Goal: Information Seeking & Learning: Compare options

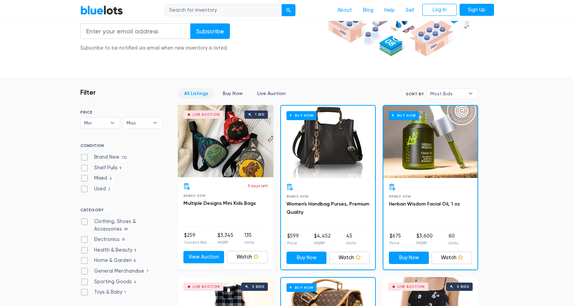
scroll to position [138, 0]
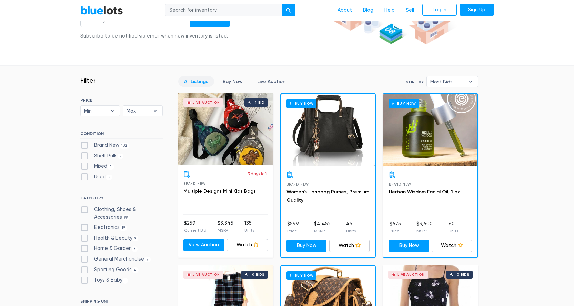
click at [429, 179] on div "Brand New Herban Wisdom Facial Oil, 1 oz" at bounding box center [430, 194] width 83 height 44
click at [431, 177] on div at bounding box center [430, 175] width 83 height 7
click at [229, 80] on link "Buy Now" at bounding box center [233, 81] width 32 height 11
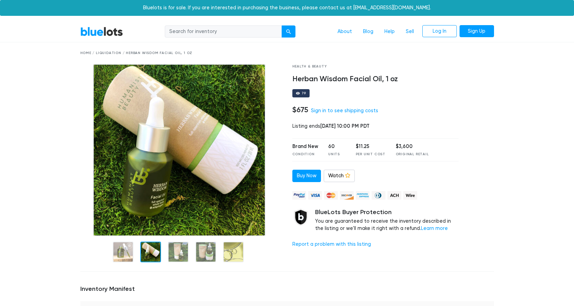
click at [142, 255] on div at bounding box center [150, 252] width 21 height 21
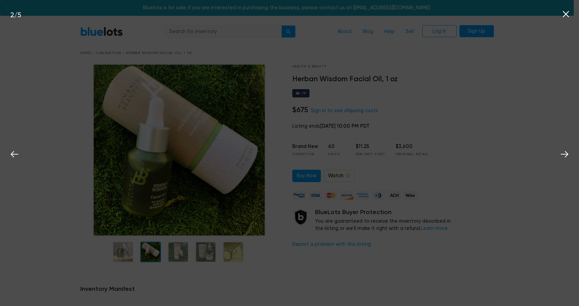
click at [40, 216] on div "2 / 5" at bounding box center [289, 153] width 579 height 306
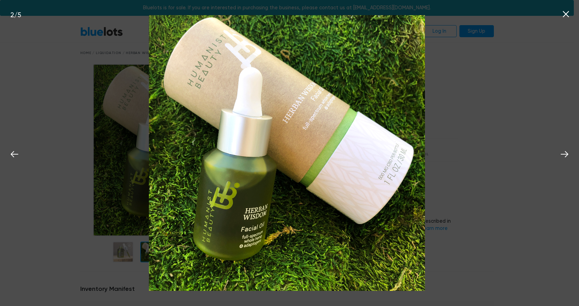
click at [566, 17] on icon at bounding box center [566, 14] width 10 height 10
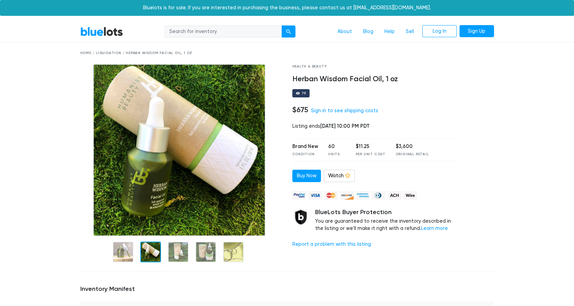
click at [490, 209] on div at bounding box center [480, 165] width 35 height 202
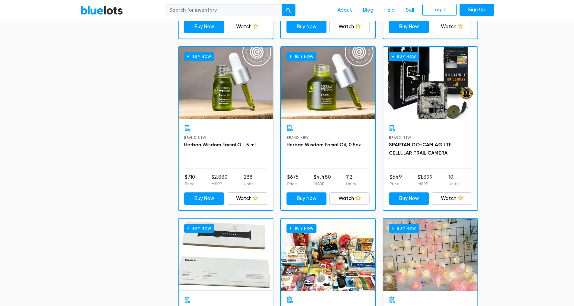
scroll to position [530, 0]
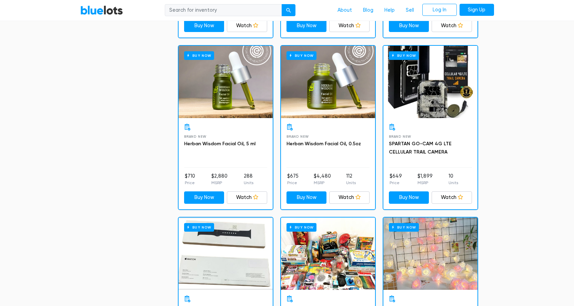
drag, startPoint x: 536, startPoint y: 97, endPoint x: 556, endPoint y: 66, distance: 36.7
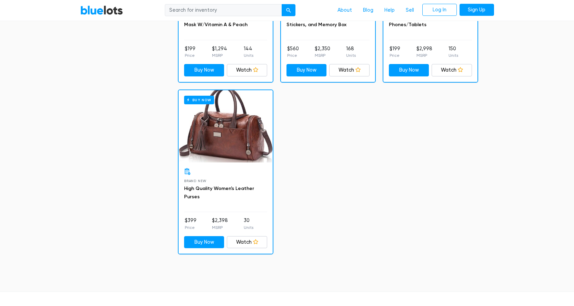
scroll to position [2132, 0]
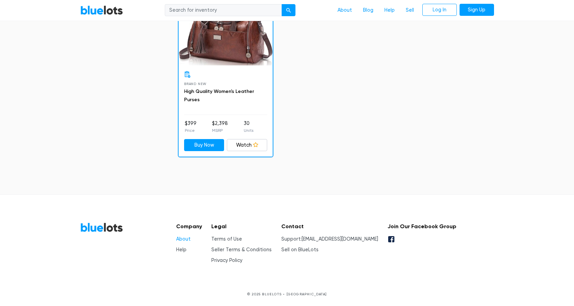
click at [186, 241] on link "About" at bounding box center [183, 239] width 14 height 6
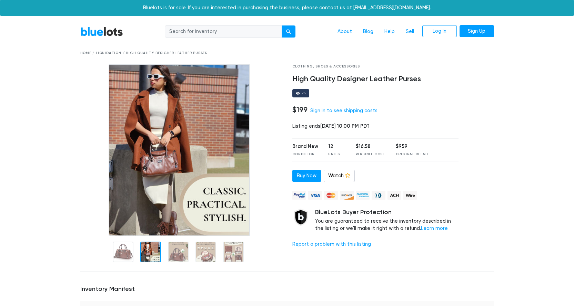
click at [151, 251] on div at bounding box center [150, 252] width 21 height 21
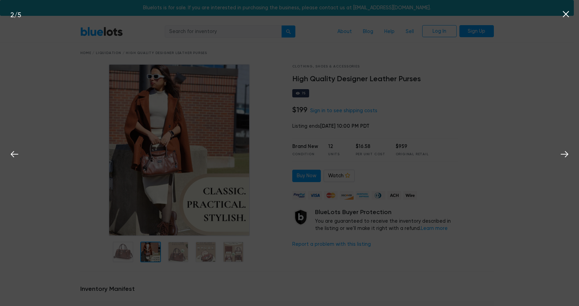
click at [304, 255] on div "2 / 5" at bounding box center [289, 153] width 579 height 306
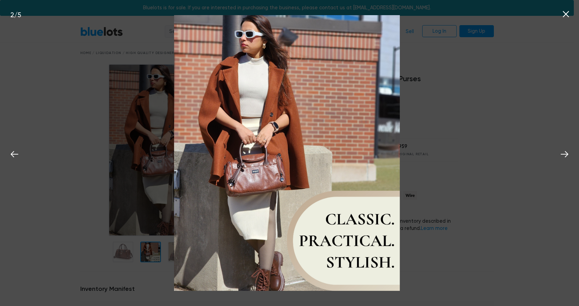
click at [563, 10] on icon at bounding box center [566, 14] width 10 height 10
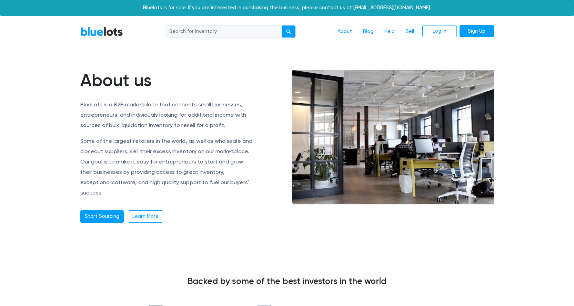
click at [101, 26] on div "BlueLots About Blog Help Sell Log In Sign Up" at bounding box center [287, 31] width 424 height 13
click at [102, 29] on link "BlueLots" at bounding box center [101, 32] width 43 height 10
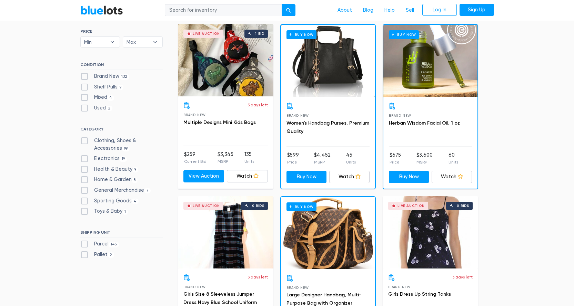
scroll to position [172, 0]
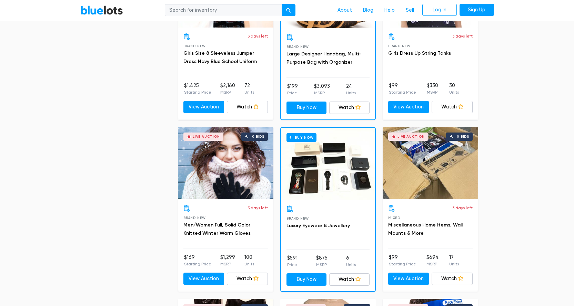
scroll to position [482, 0]
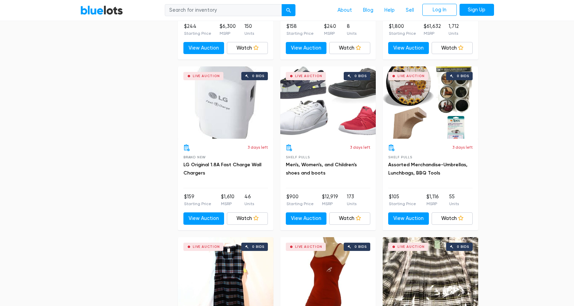
scroll to position [1034, 0]
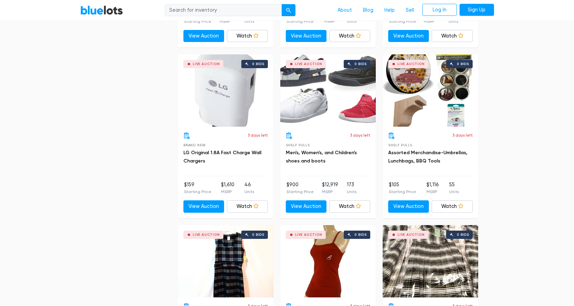
drag, startPoint x: 320, startPoint y: 127, endPoint x: 322, endPoint y: 113, distance: 14.6
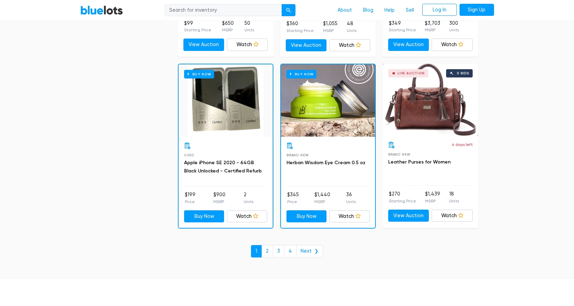
scroll to position [2894, 0]
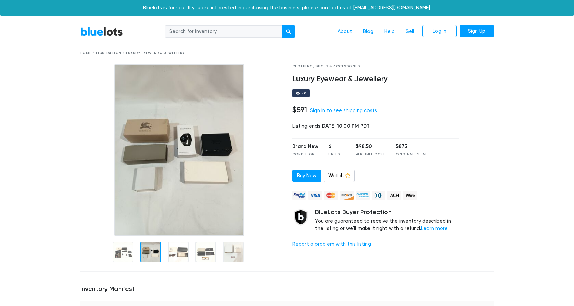
click at [151, 254] on div at bounding box center [150, 252] width 21 height 21
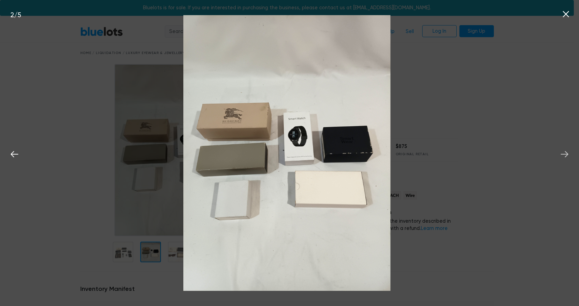
click at [567, 153] on icon at bounding box center [565, 154] width 8 height 6
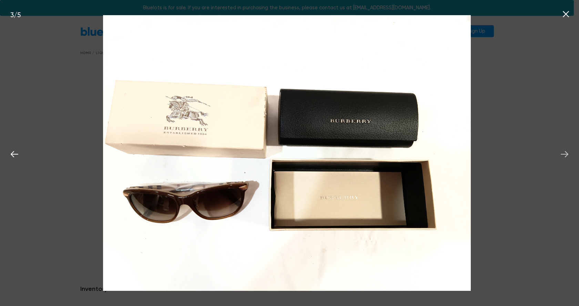
click at [567, 153] on icon at bounding box center [565, 154] width 8 height 6
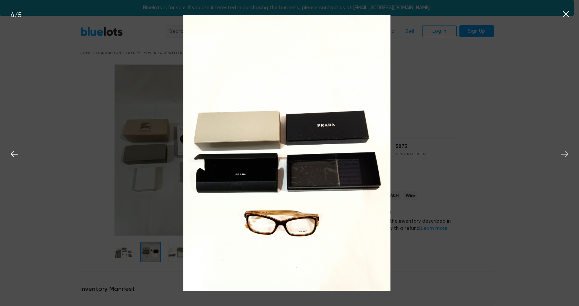
click at [567, 153] on icon at bounding box center [565, 154] width 8 height 6
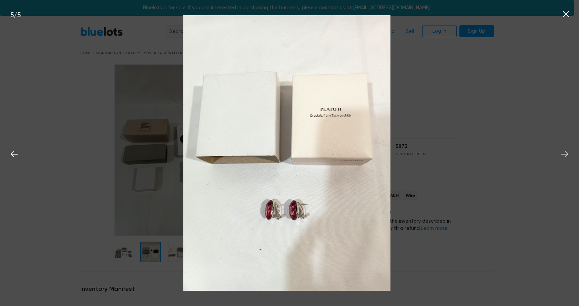
click at [567, 153] on icon at bounding box center [565, 154] width 8 height 6
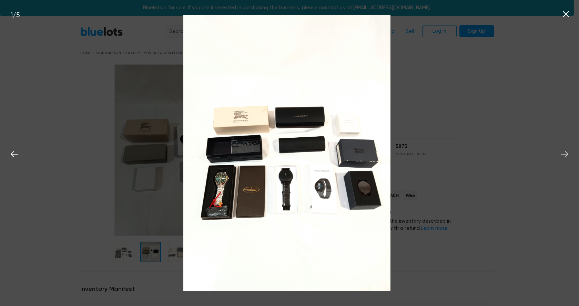
click at [567, 153] on icon at bounding box center [565, 154] width 8 height 6
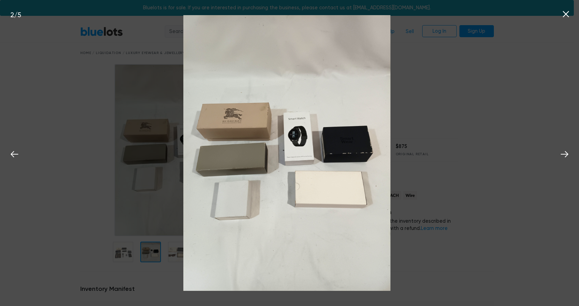
click at [541, 153] on div "2 / 5" at bounding box center [289, 153] width 579 height 306
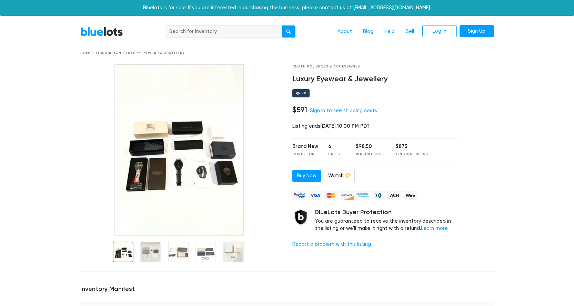
click at [176, 186] on img at bounding box center [179, 150] width 130 height 172
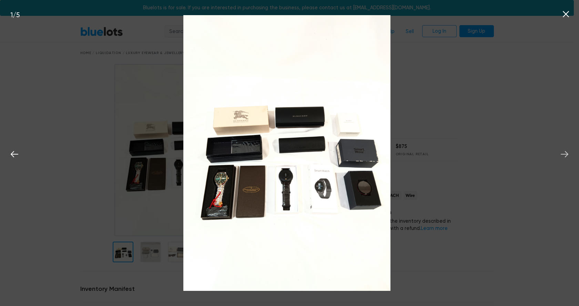
click at [562, 152] on icon at bounding box center [564, 154] width 10 height 10
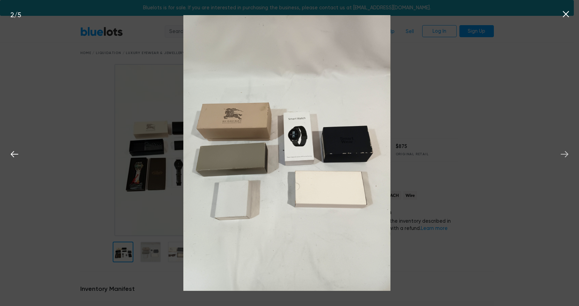
click at [563, 152] on icon at bounding box center [564, 154] width 10 height 10
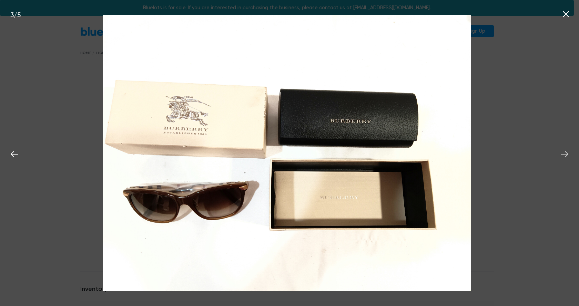
click at [563, 152] on icon at bounding box center [564, 154] width 10 height 10
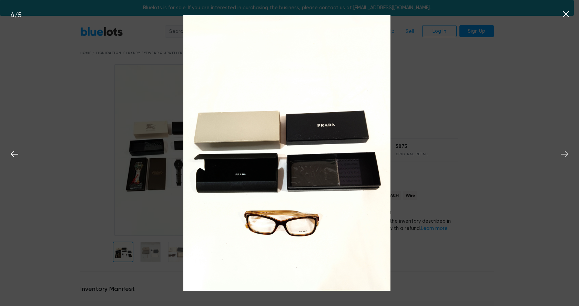
click at [563, 152] on icon at bounding box center [564, 154] width 10 height 10
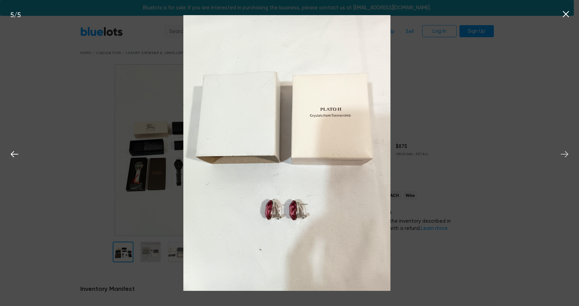
click at [563, 152] on icon at bounding box center [564, 154] width 10 height 10
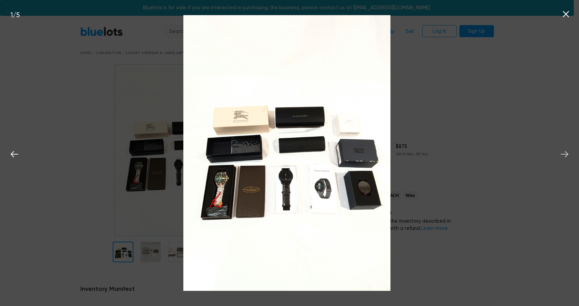
click at [563, 152] on icon at bounding box center [564, 154] width 10 height 10
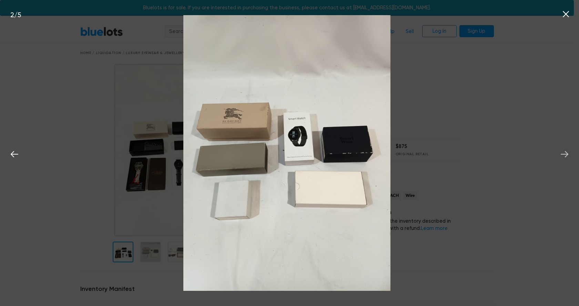
click at [563, 152] on icon at bounding box center [564, 154] width 10 height 10
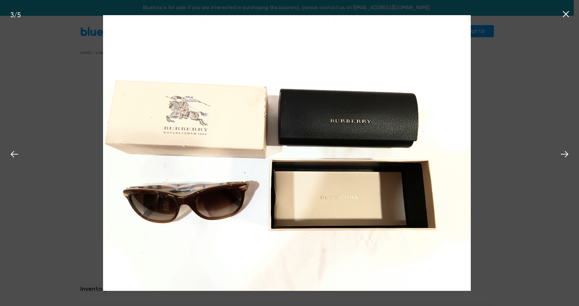
click at [518, 87] on div "3 / 5" at bounding box center [289, 153] width 579 height 306
